Goal: Transaction & Acquisition: Purchase product/service

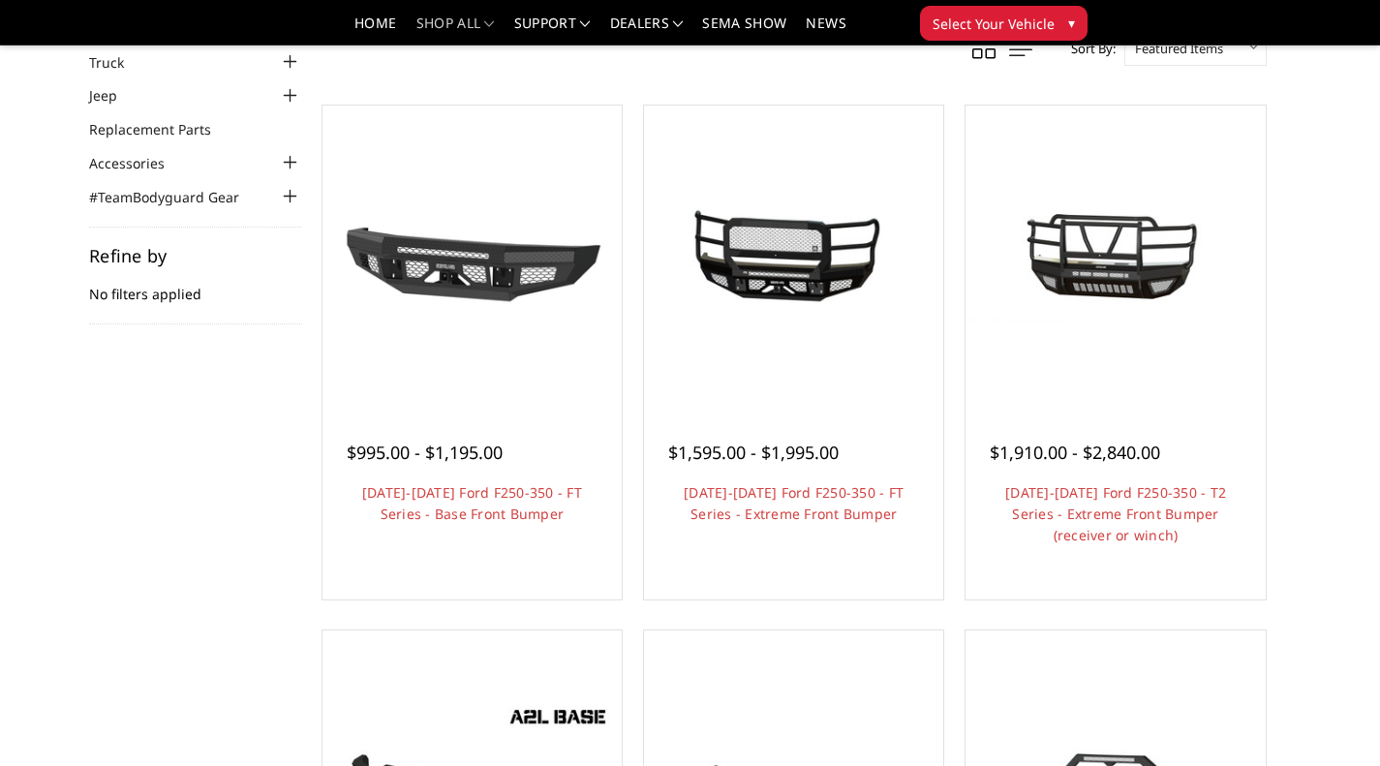
scroll to position [132, 0]
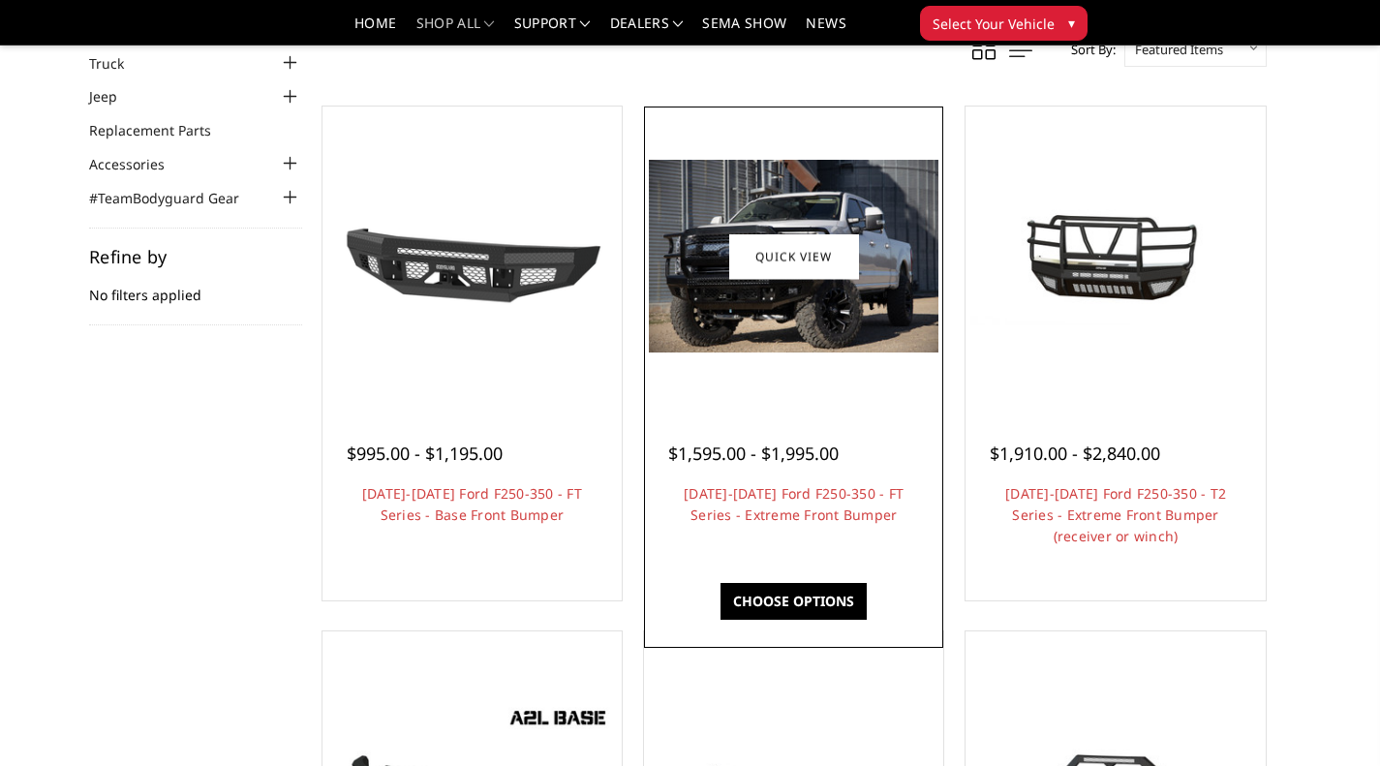
click at [801, 435] on div at bounding box center [793, 430] width 251 height 20
click at [766, 524] on link "[DATE]-[DATE] Ford F250-350 - FT Series - Extreme Front Bumper" at bounding box center [793, 504] width 220 height 40
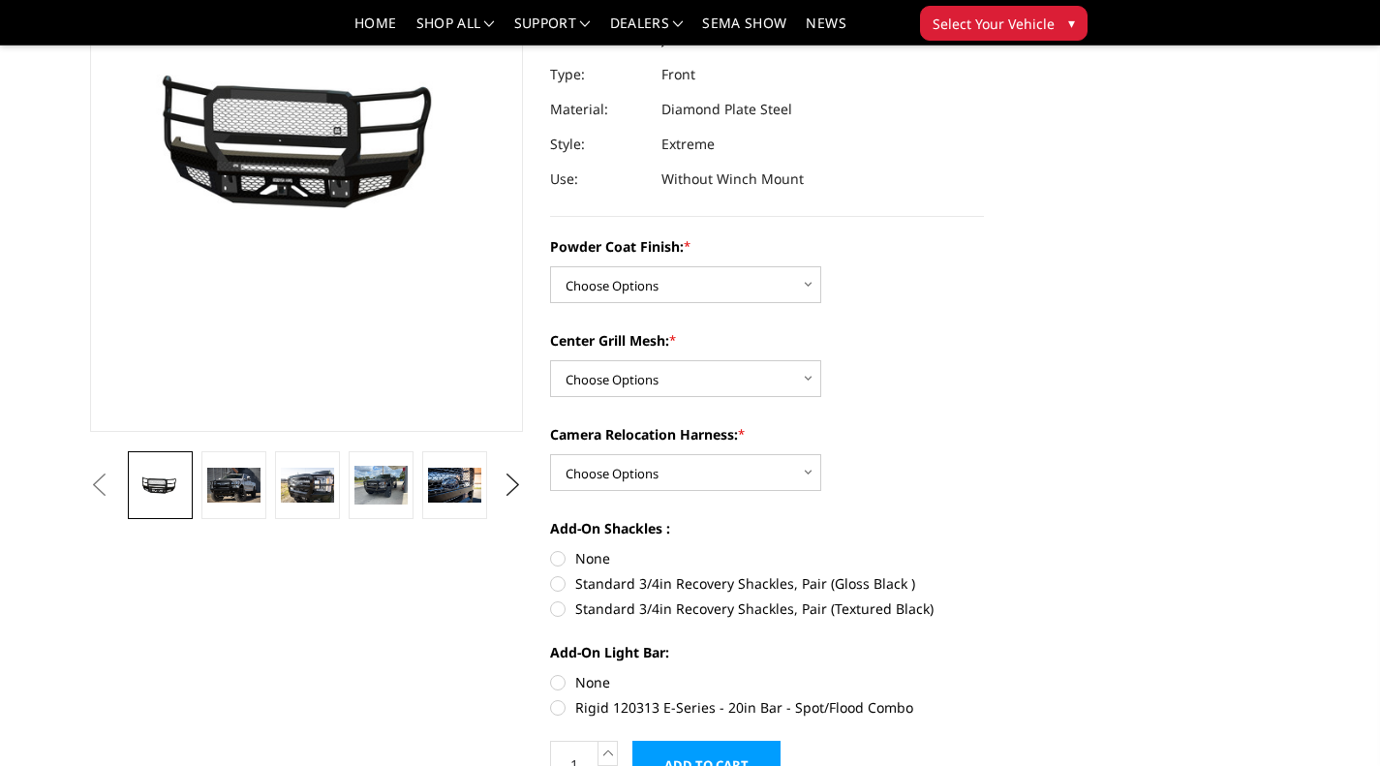
scroll to position [284, 0]
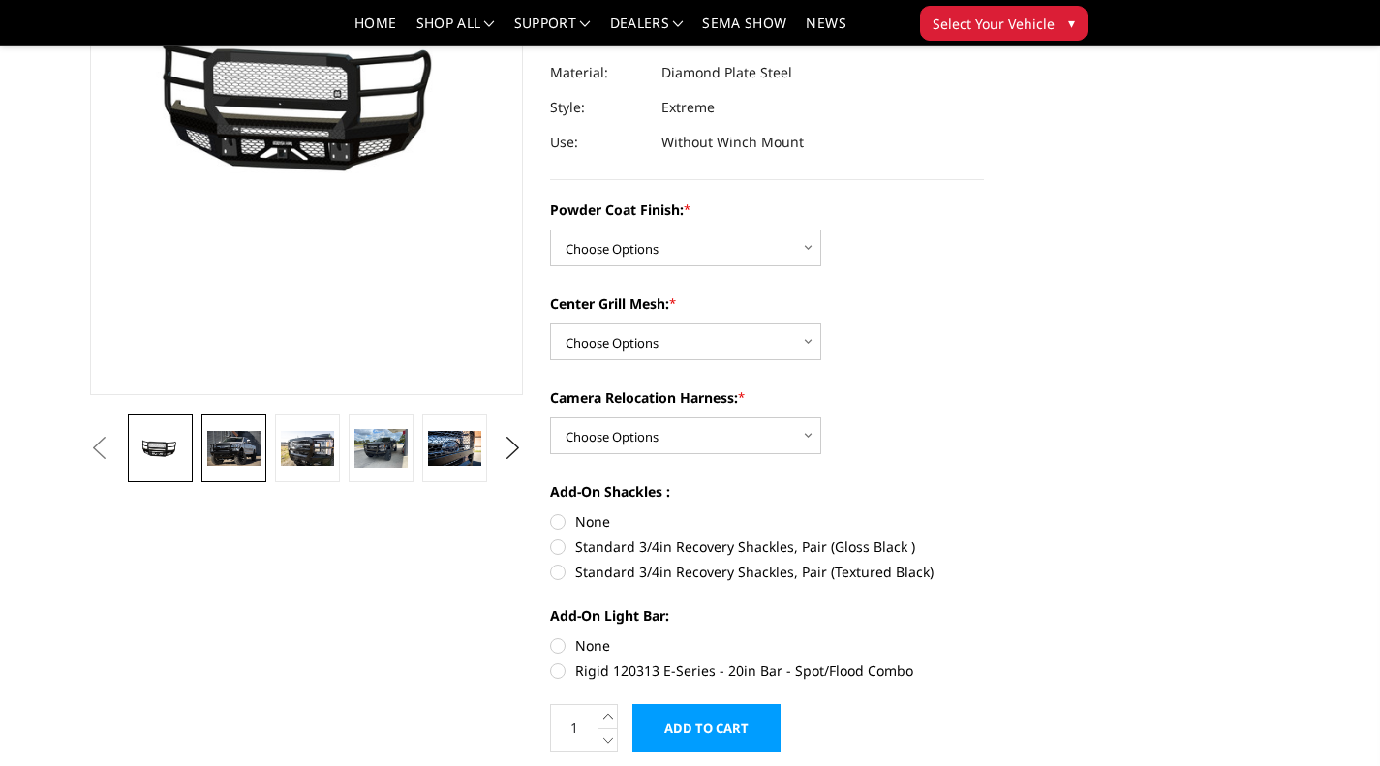
click at [219, 451] on img at bounding box center [233, 448] width 52 height 35
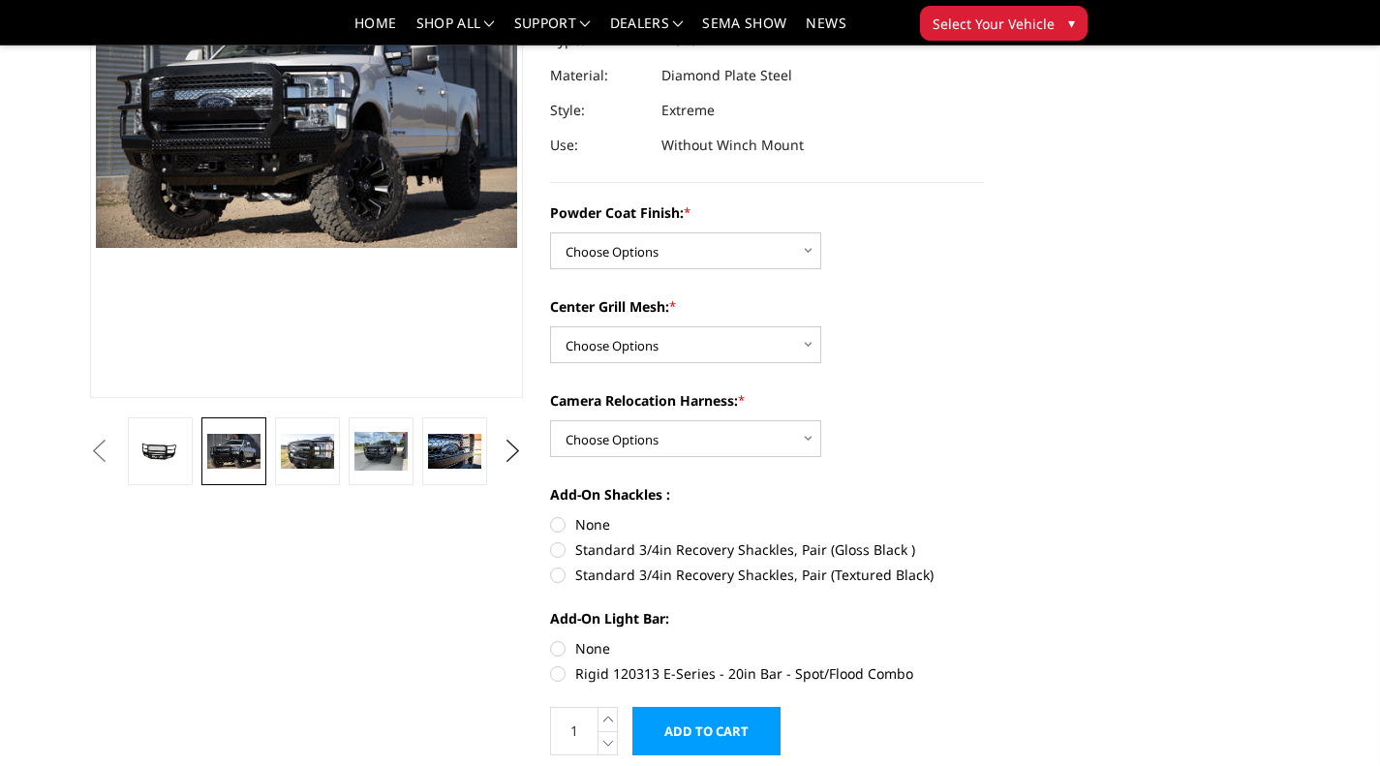
scroll to position [280, 0]
click at [558, 582] on label "Standard 3/4in Recovery Shackles, Pair (Textured Black)" at bounding box center [767, 575] width 434 height 20
click at [984, 541] on input "Standard 3/4in Recovery Shackles, Pair (Textured Black)" at bounding box center [984, 540] width 1 height 1
radio input "true"
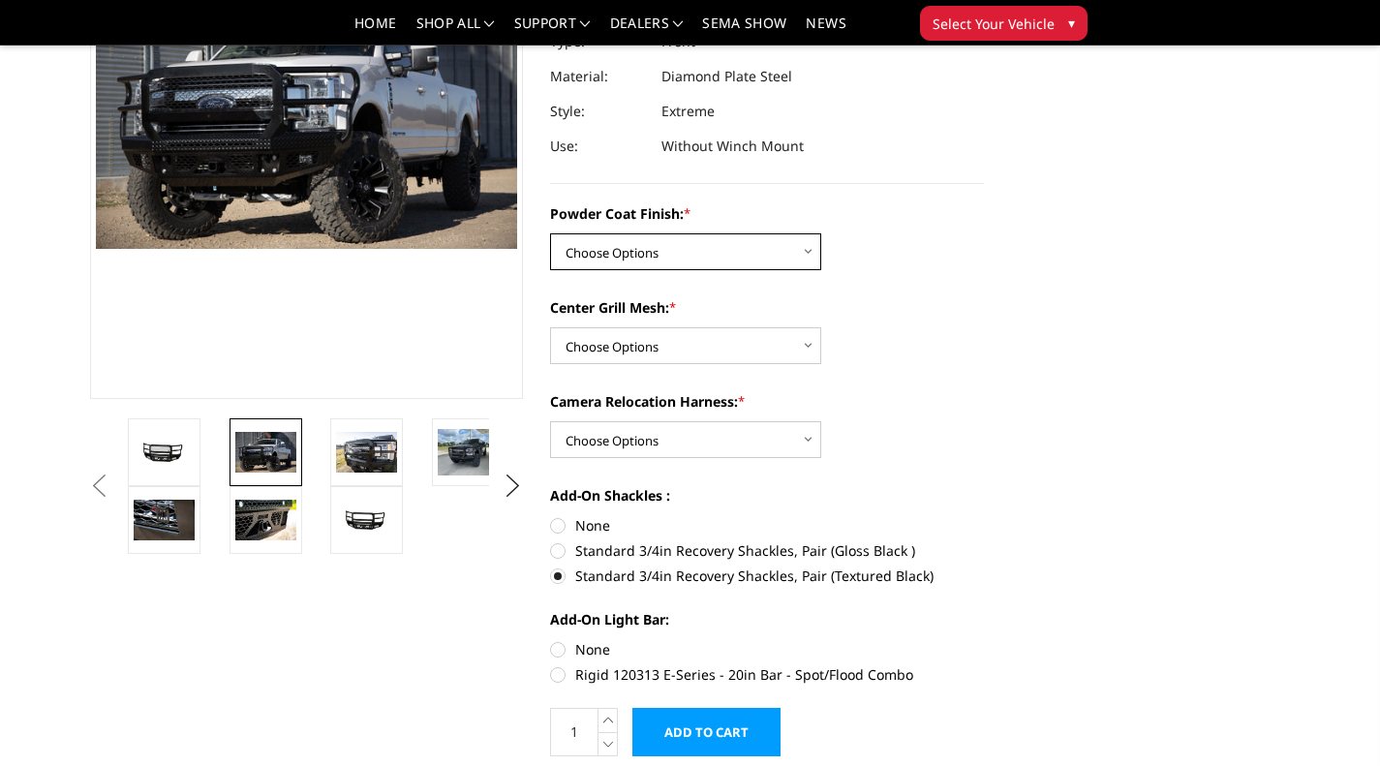
click at [805, 253] on select "Choose Options Bare Metal Gloss Black Powder Coat Textured Black Powder Coat" at bounding box center [685, 251] width 271 height 37
select select "3223"
click at [550, 233] on select "Choose Options Bare Metal Gloss Black Powder Coat Textured Black Powder Coat" at bounding box center [685, 251] width 271 height 37
click at [808, 349] on select "Choose Options WITH Expanded Metal in Center Grill WITHOUT Expanded Metal in Ce…" at bounding box center [685, 345] width 271 height 37
select select "3224"
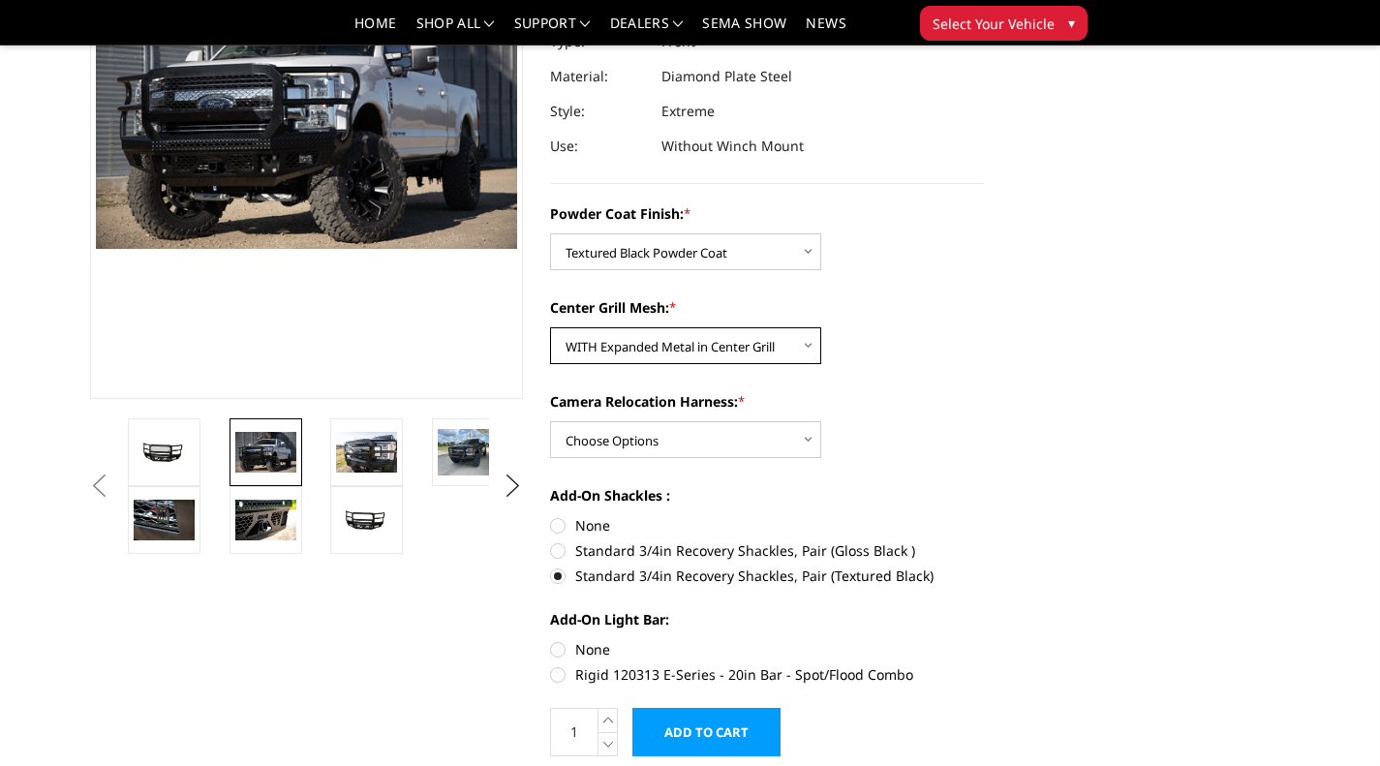
click at [550, 327] on select "Choose Options WITH Expanded Metal in Center Grill WITHOUT Expanded Metal in Ce…" at bounding box center [685, 345] width 271 height 37
click at [812, 442] on select "Choose Options WITH Camera Relocation Harness WITHOUT Camera Relocation Harness" at bounding box center [685, 439] width 271 height 37
select select "3226"
click at [550, 421] on select "Choose Options WITH Camera Relocation Harness WITHOUT Camera Relocation Harness" at bounding box center [685, 439] width 271 height 37
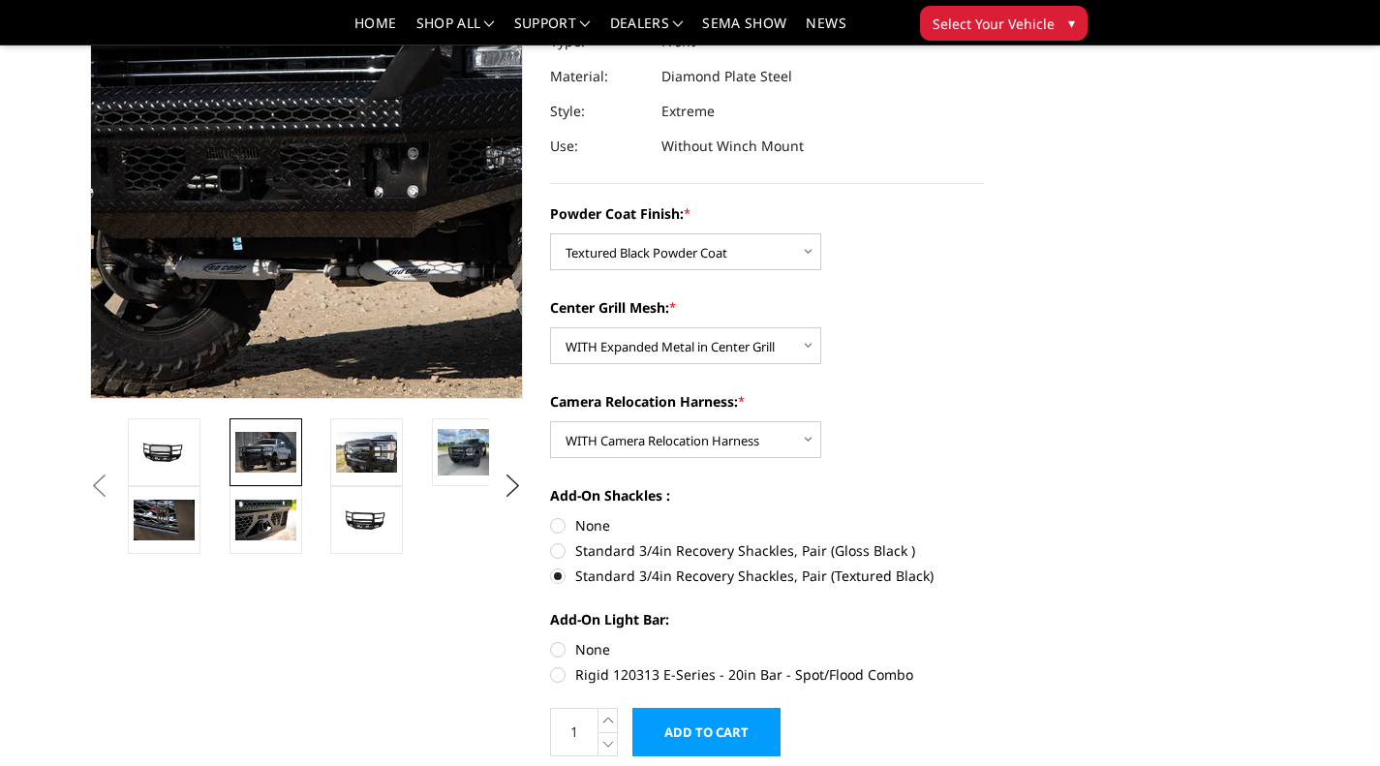
click at [198, 346] on img at bounding box center [507, 9] width 1239 height 826
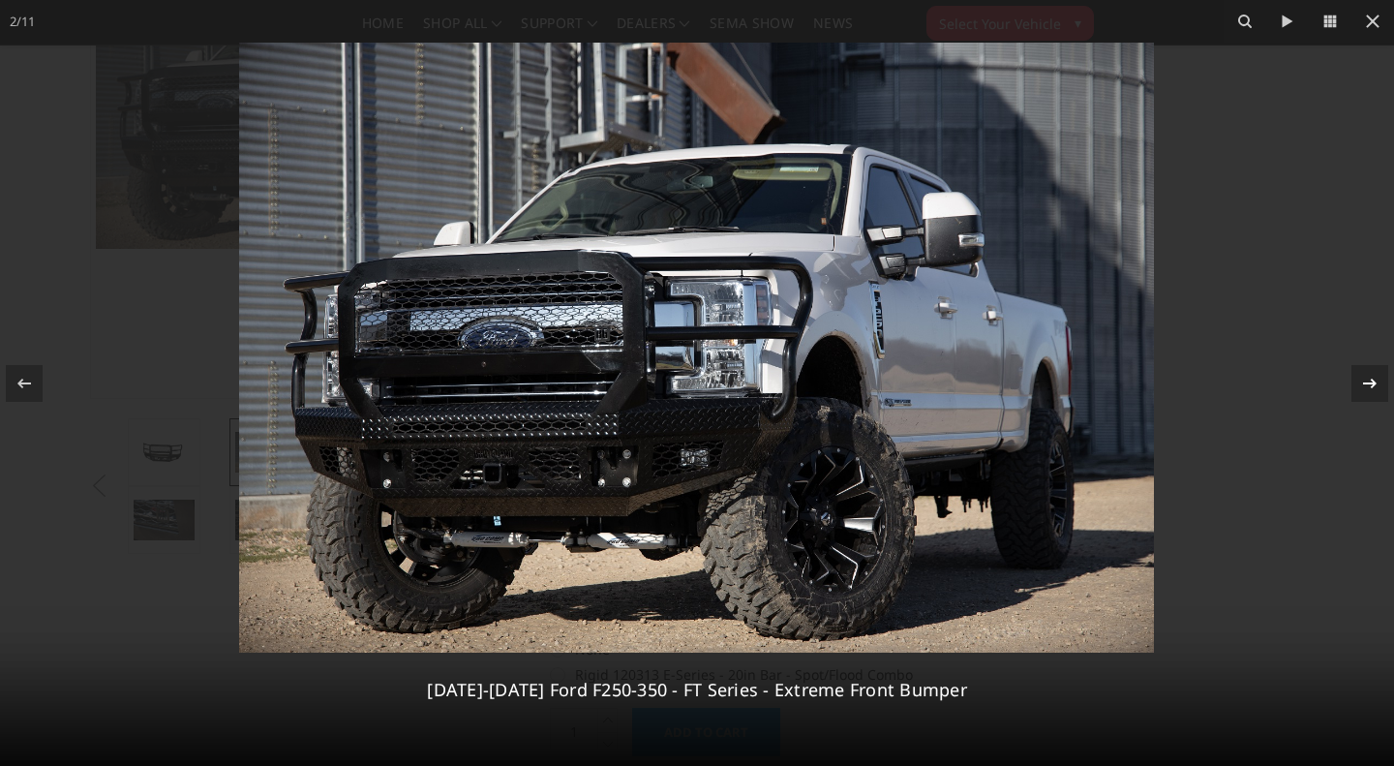
click at [1362, 397] on div at bounding box center [1369, 383] width 37 height 37
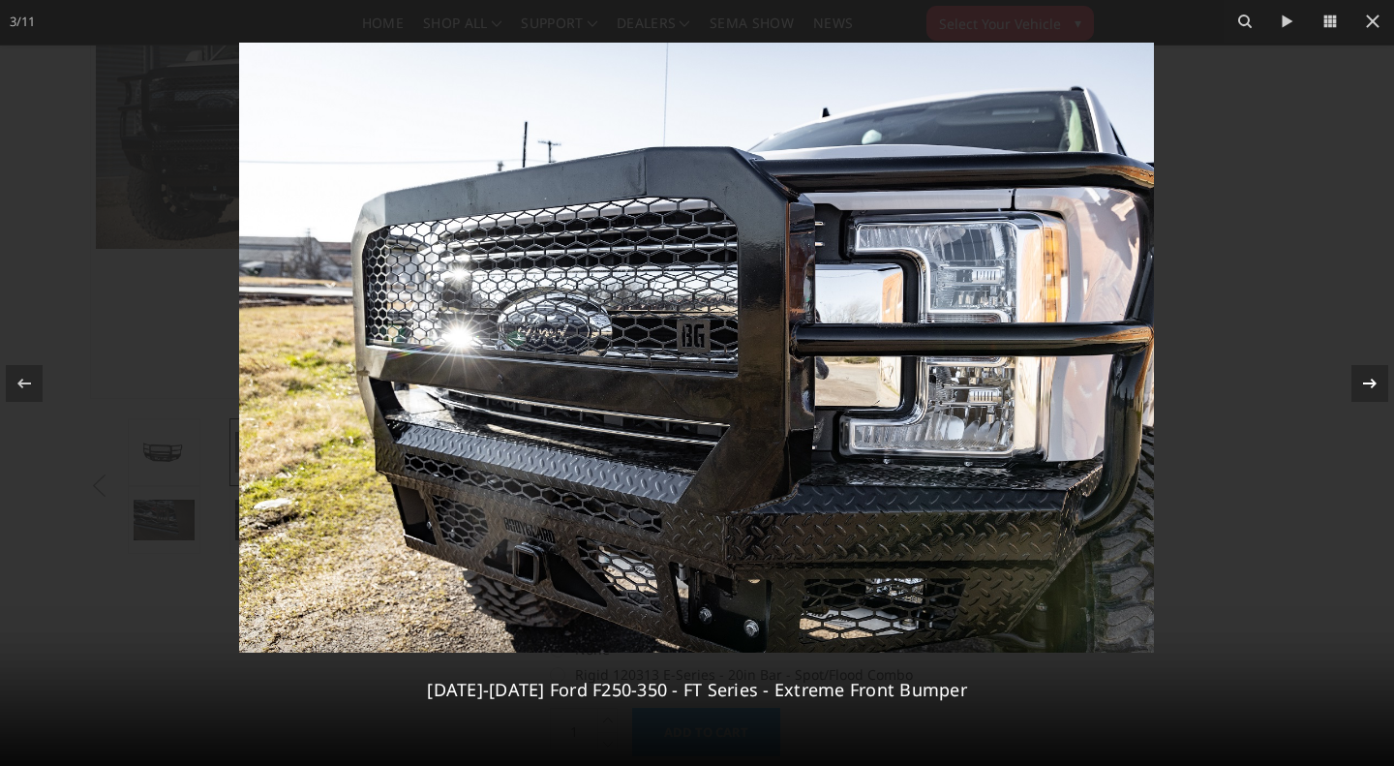
click at [1362, 397] on div at bounding box center [1369, 383] width 37 height 37
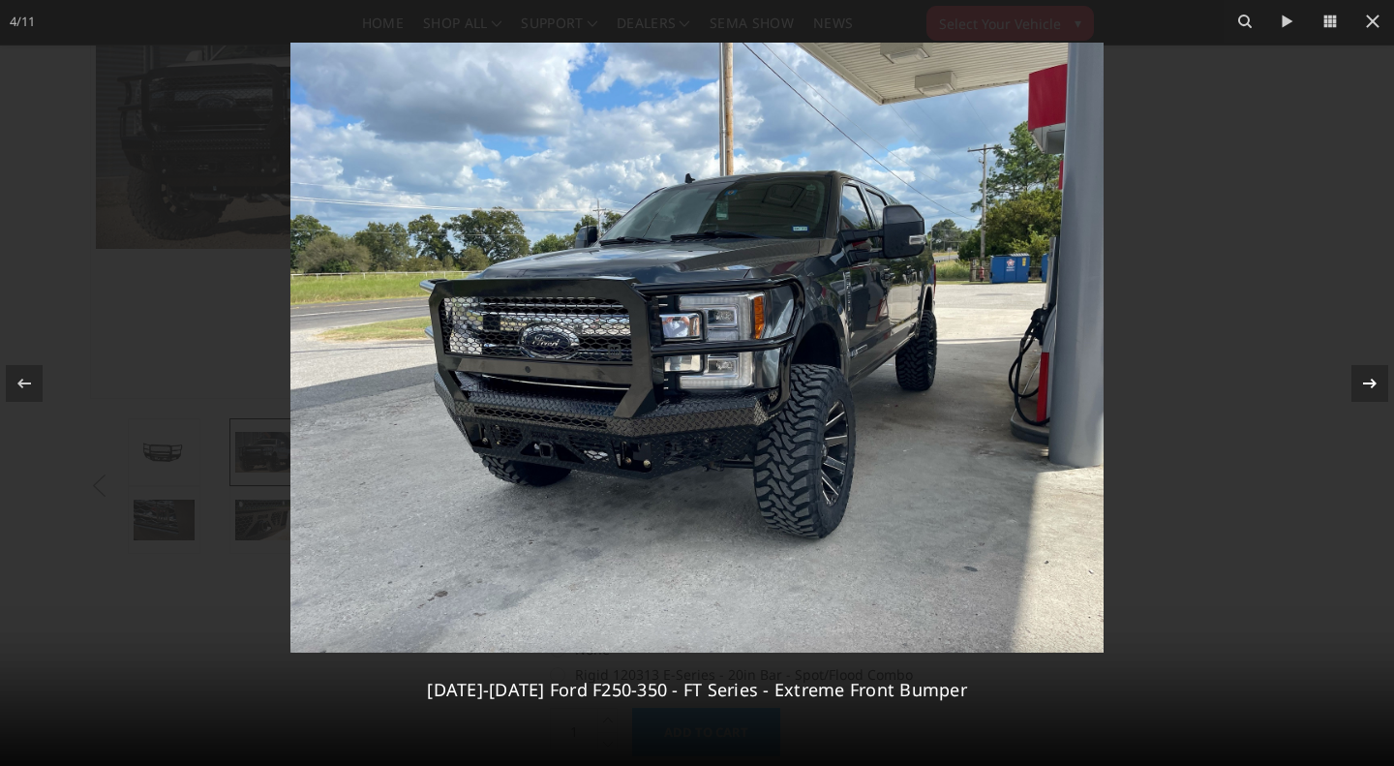
click at [1362, 397] on div at bounding box center [1369, 383] width 37 height 37
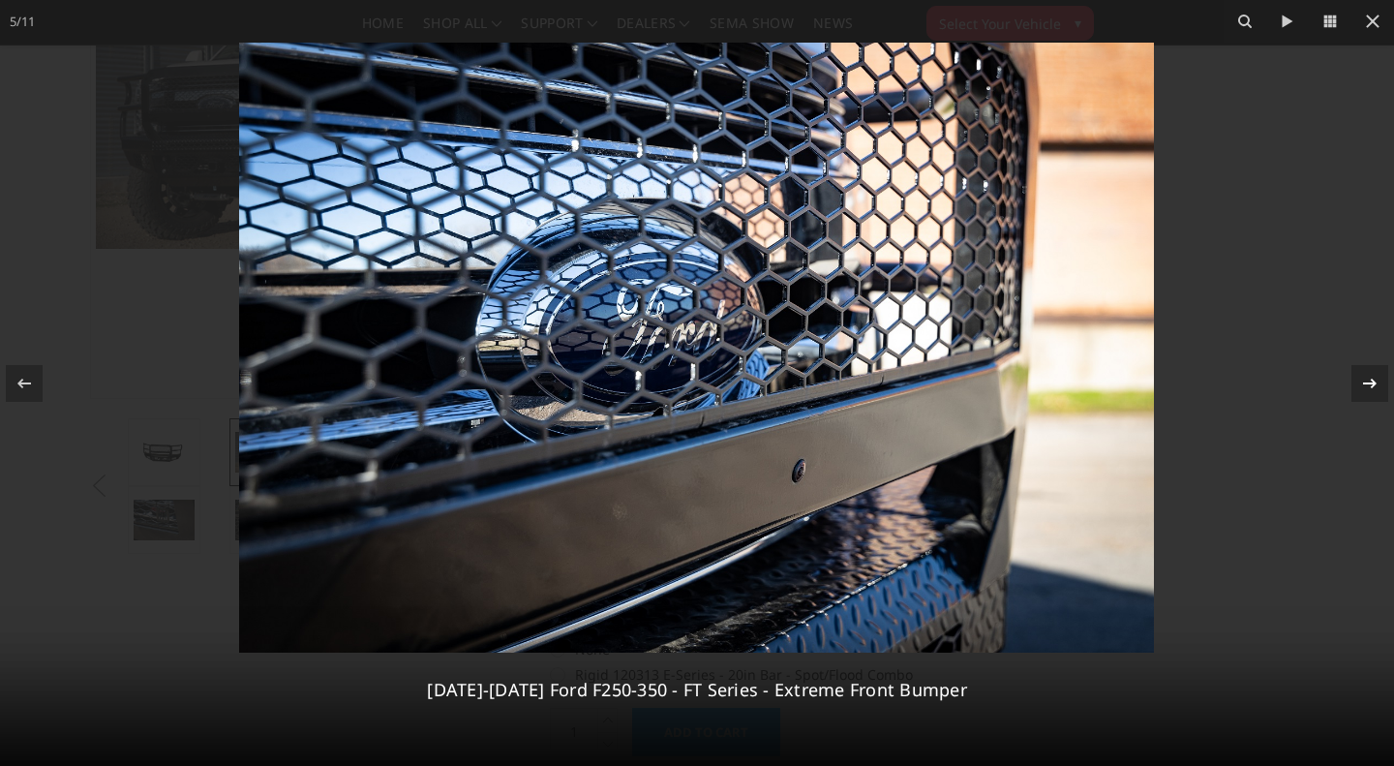
click at [1362, 397] on div at bounding box center [1369, 383] width 37 height 37
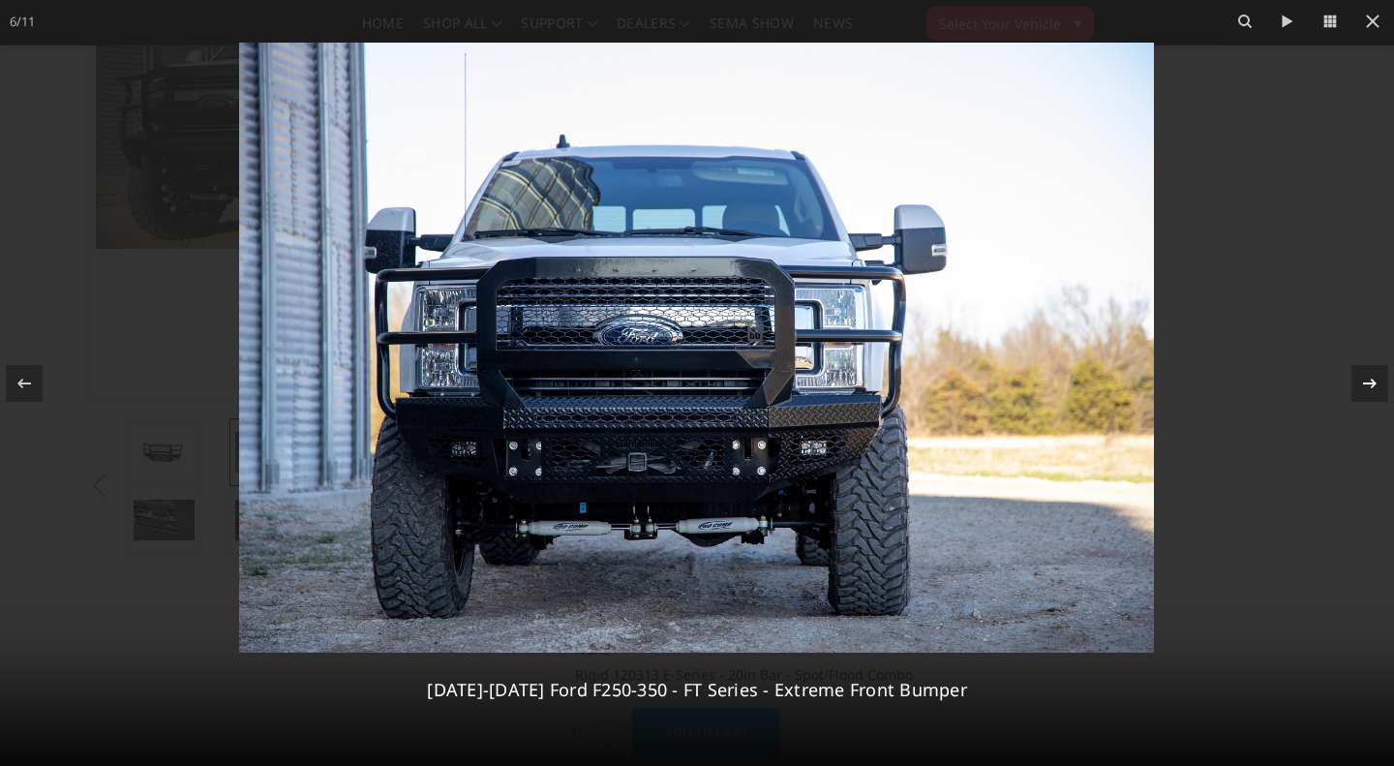
click at [1362, 397] on div "6 / [PHONE_NUMBER][DATE][DATE] Ford F250-350 - FT Series - Extreme Front Bumper" at bounding box center [697, 383] width 1394 height 766
click at [1362, 397] on div at bounding box center [1369, 383] width 37 height 37
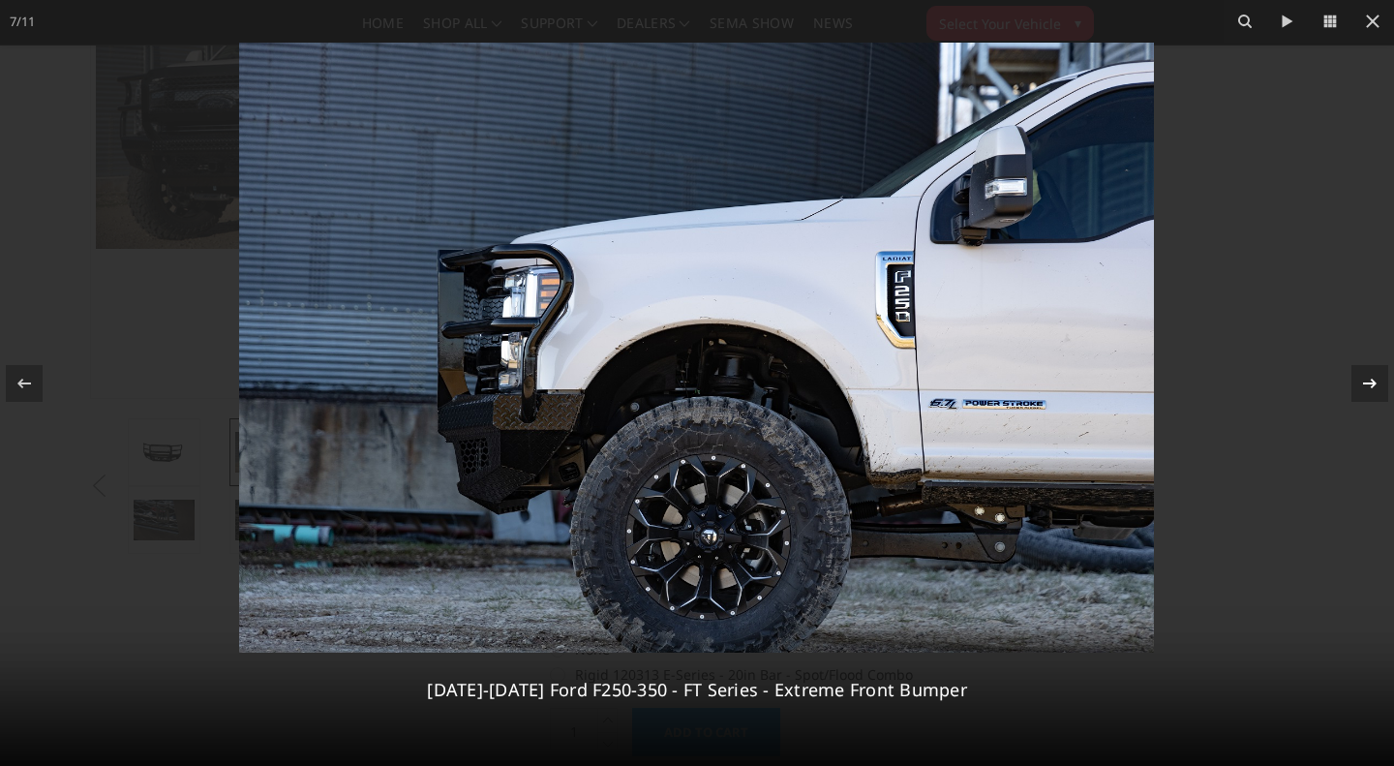
click at [1362, 397] on div at bounding box center [1369, 383] width 37 height 37
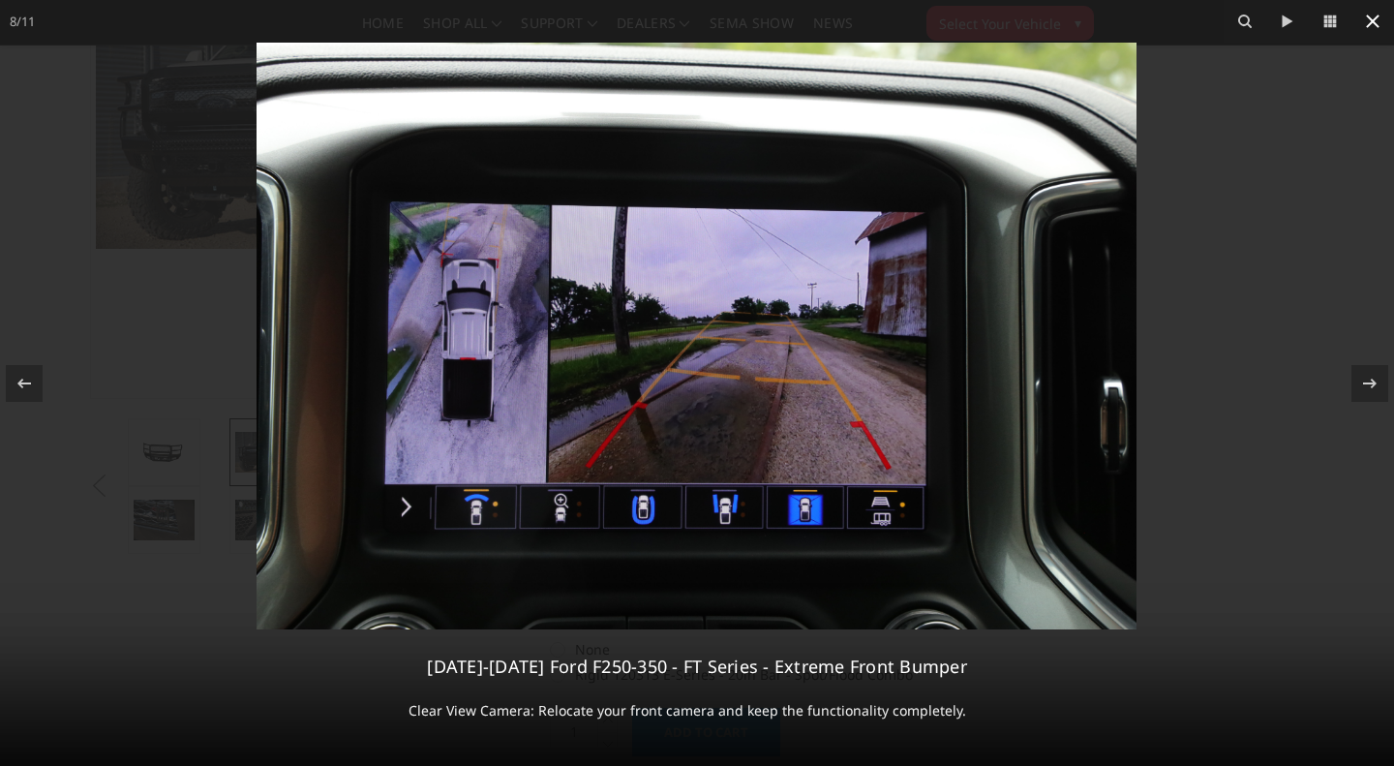
click at [1378, 20] on icon at bounding box center [1372, 21] width 23 height 23
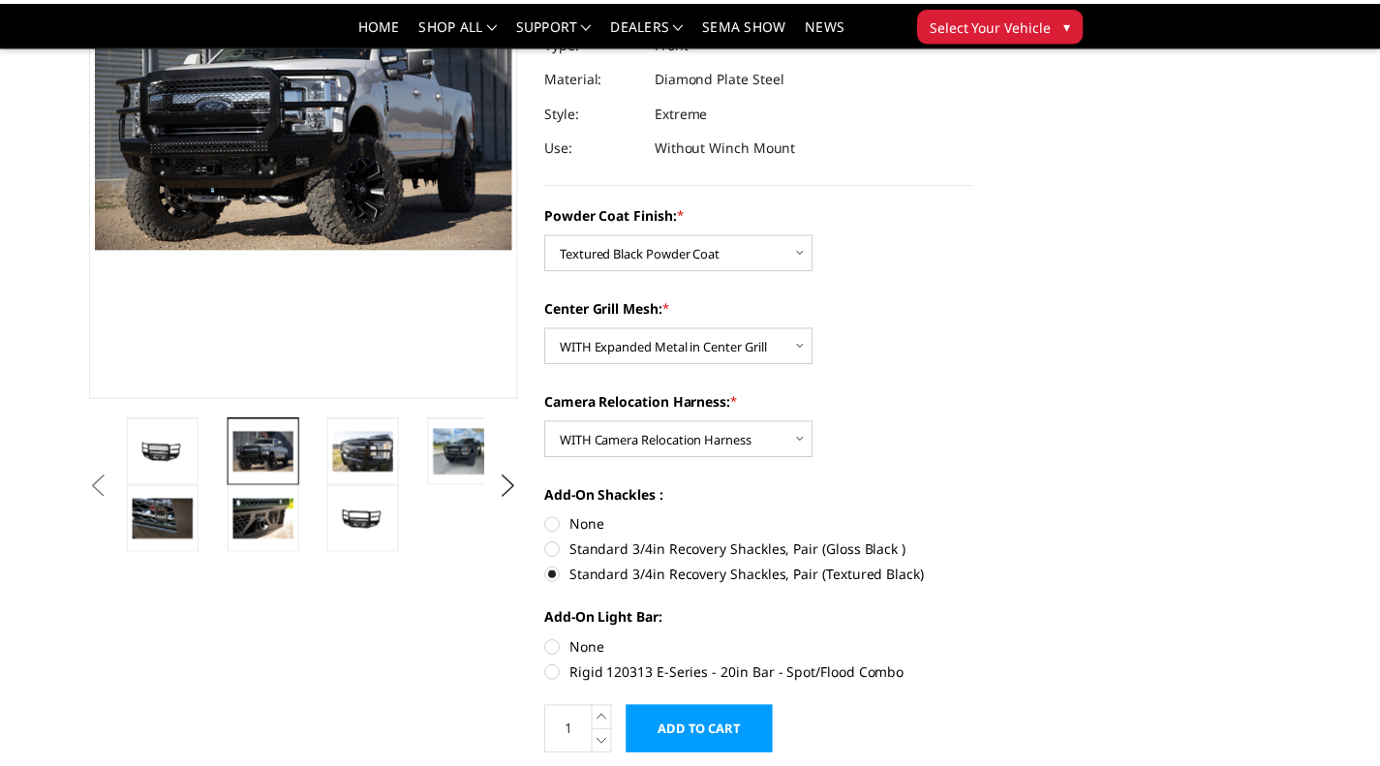
scroll to position [0, 443]
